Goal: Information Seeking & Learning: Learn about a topic

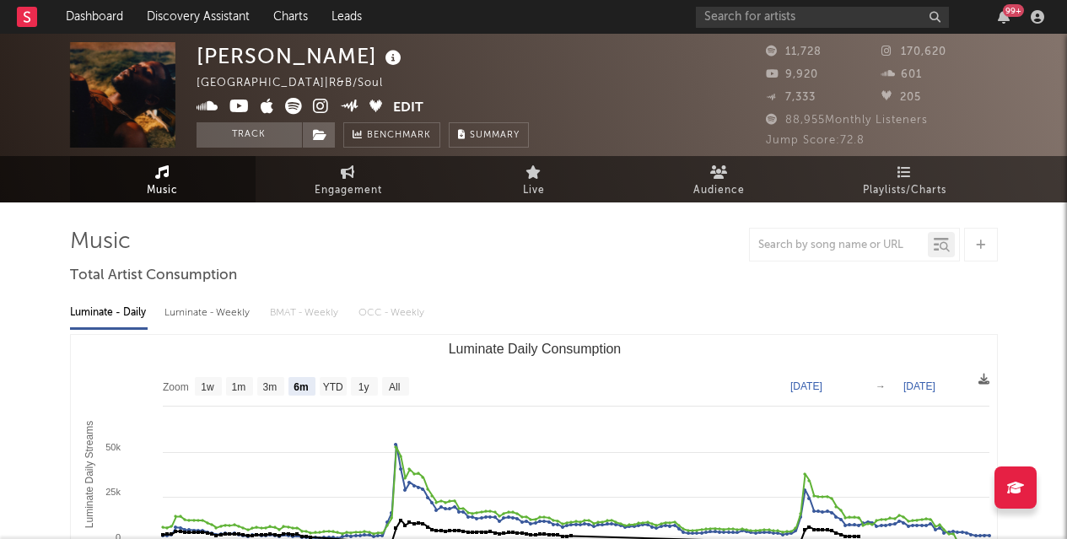
select select "6m"
click at [752, 23] on input "text" at bounding box center [822, 17] width 253 height 21
click at [762, 24] on input "turnstile" at bounding box center [822, 17] width 253 height 21
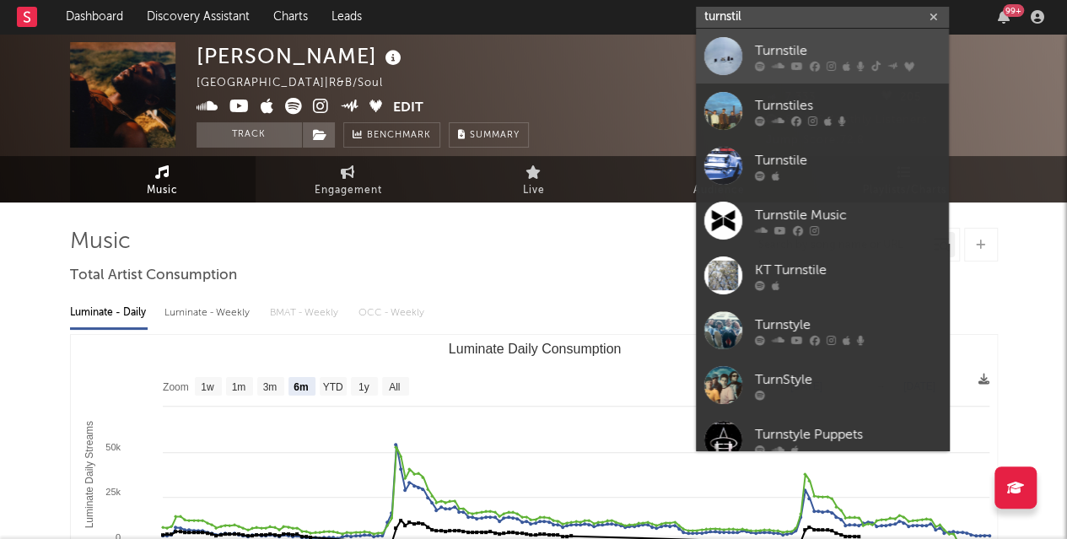
type input "turnstil"
click at [779, 50] on div "Turnstile" at bounding box center [848, 50] width 186 height 20
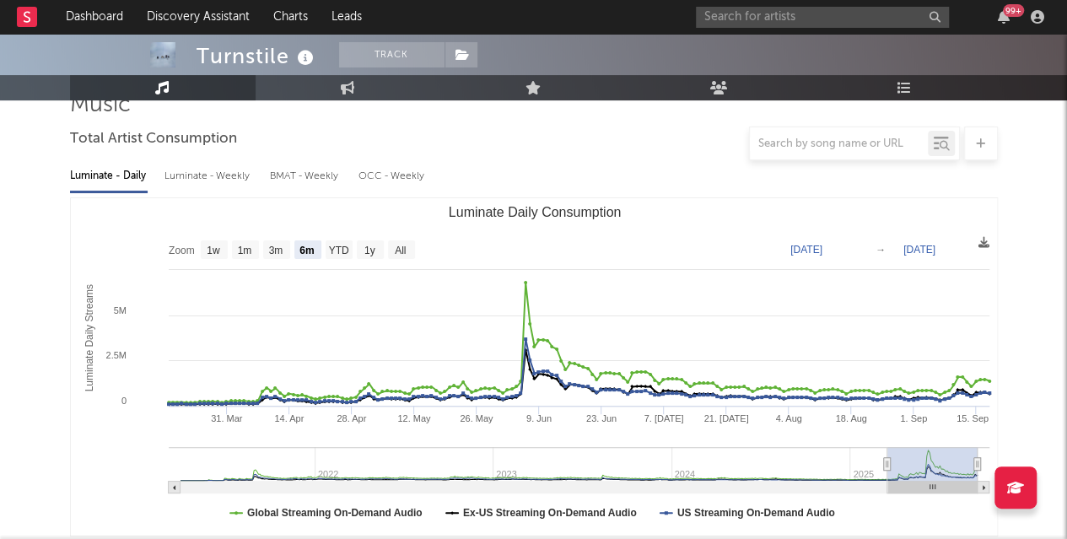
scroll to position [133, 0]
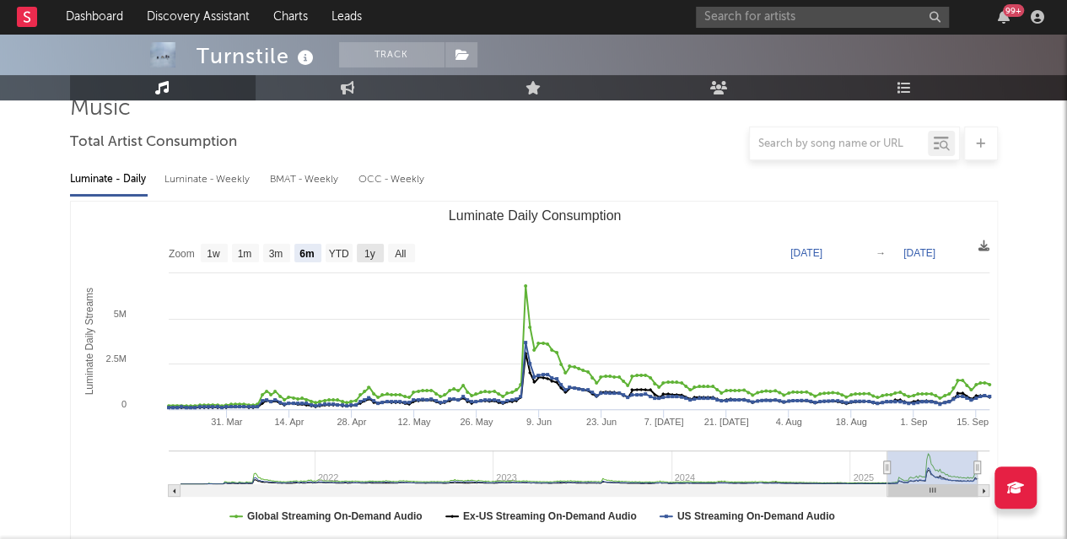
click at [371, 259] on text "1y" at bounding box center [368, 254] width 11 height 12
select select "1y"
type input "[DATE]"
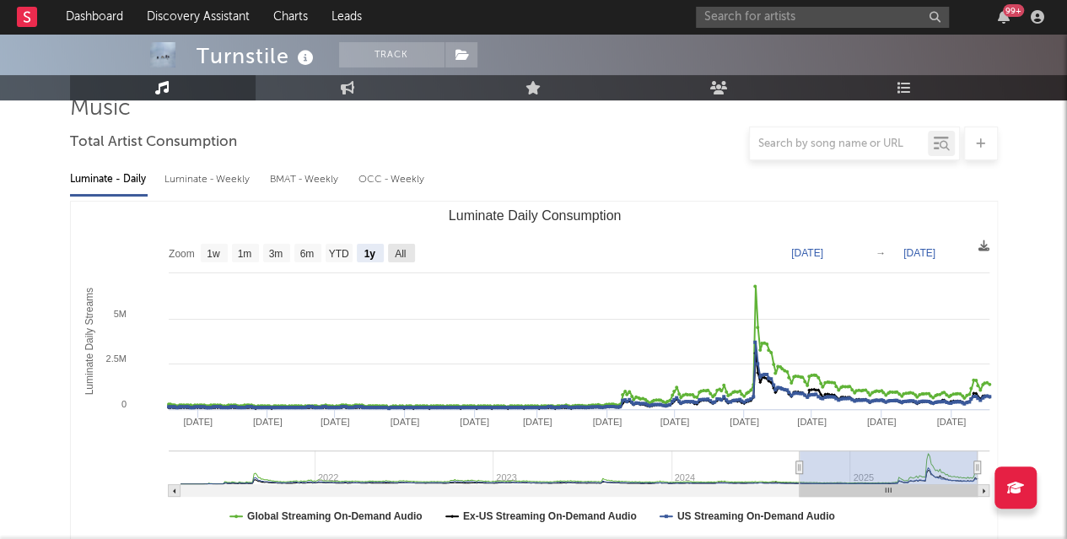
click at [401, 252] on text "All" at bounding box center [400, 254] width 11 height 12
select select "All"
type input "[DATE]"
